Goal: Task Accomplishment & Management: Manage account settings

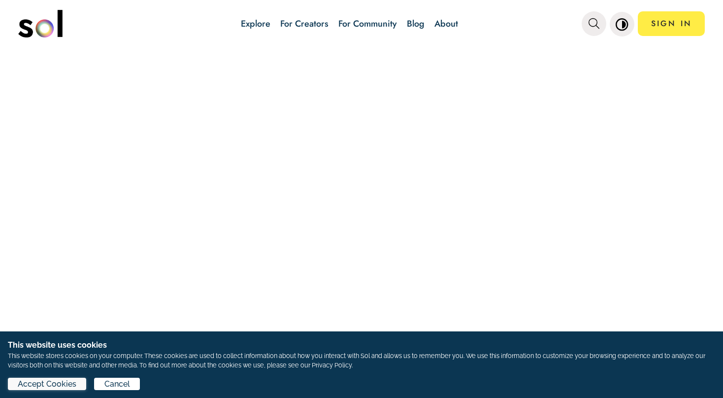
click at [74, 379] on span "Accept Cookies" at bounding box center [47, 384] width 59 height 12
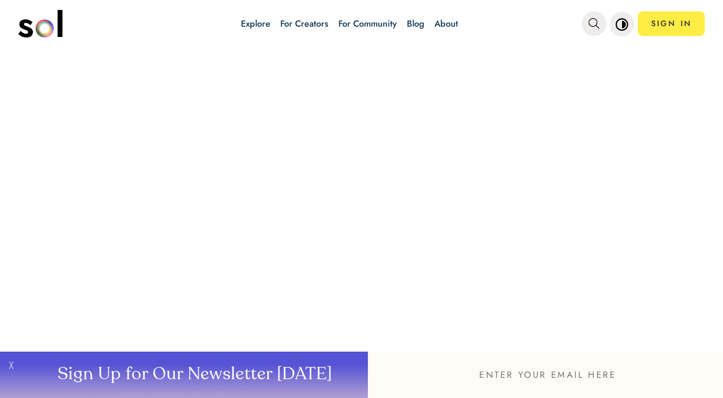
click at [591, 109] on div at bounding box center [361, 223] width 723 height 349
click at [12, 368] on button "╳" at bounding box center [10, 374] width 20 height 46
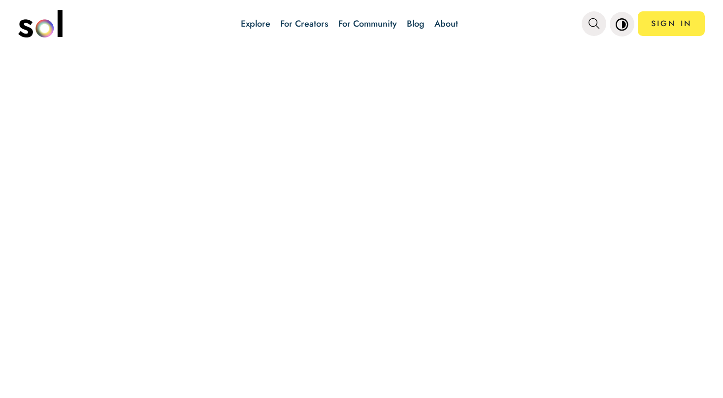
click at [250, 204] on div at bounding box center [361, 223] width 723 height 349
click at [665, 27] on link "SIGN IN" at bounding box center [671, 23] width 67 height 25
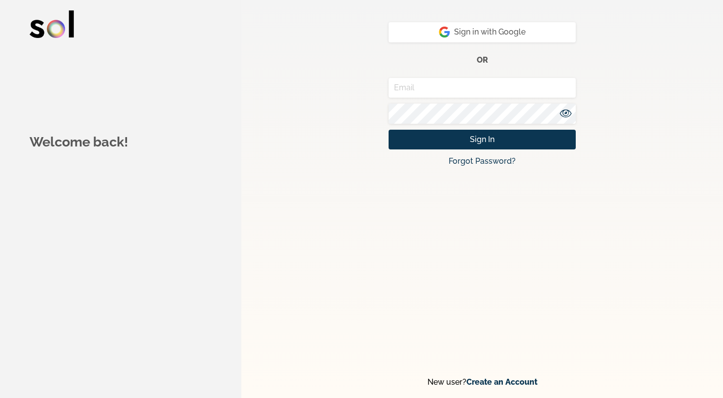
click at [470, 86] on input "email" at bounding box center [482, 88] width 187 height 20
type input "horner@naphcc.org"
click at [567, 112] on icon at bounding box center [566, 113] width 12 height 8
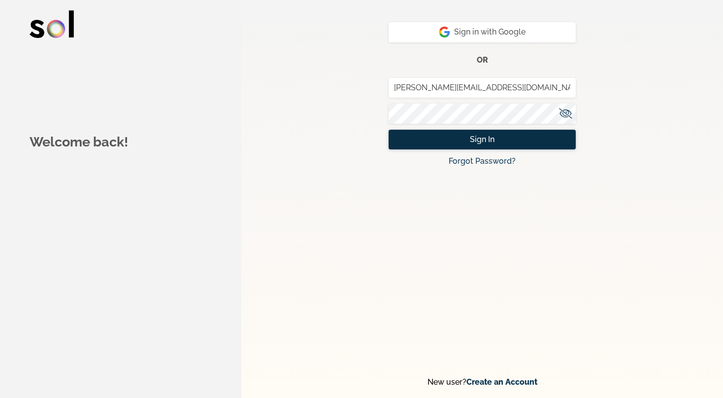
click at [482, 137] on span "Sign In" at bounding box center [482, 140] width 25 height 12
click at [478, 157] on link "Forgot Password?" at bounding box center [482, 160] width 67 height 9
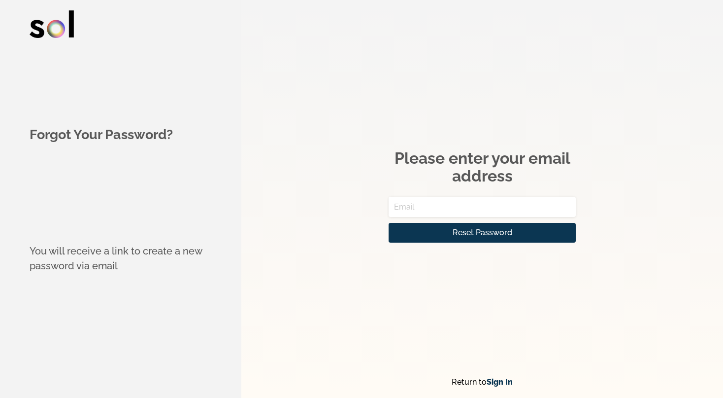
click at [440, 204] on input "email" at bounding box center [482, 207] width 187 height 20
type input "horner@naphcc.org"
click at [446, 232] on button "Reset Password" at bounding box center [482, 233] width 187 height 20
